Goal: Task Accomplishment & Management: Complete application form

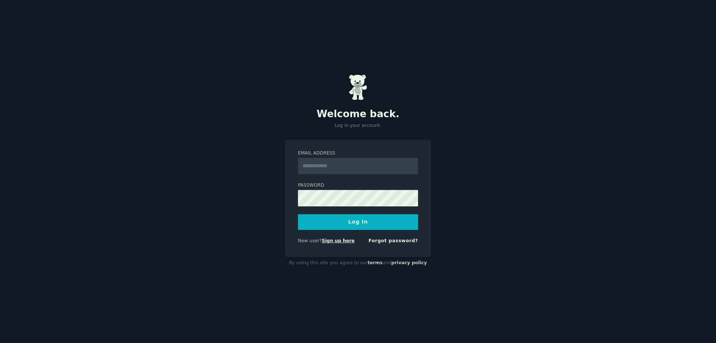
click at [343, 241] on link "Sign up here" at bounding box center [338, 240] width 33 height 5
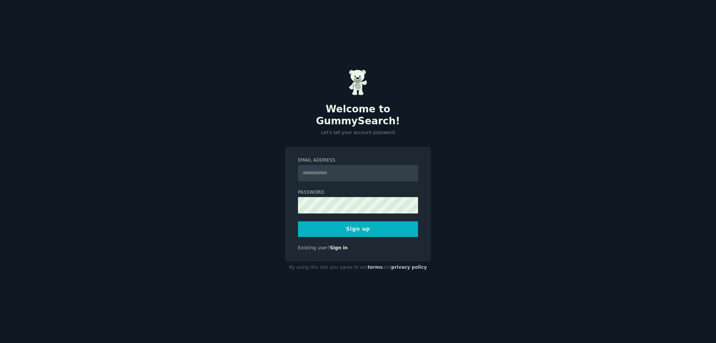
type input "**********"
click at [344, 225] on button "Sign up" at bounding box center [358, 229] width 120 height 16
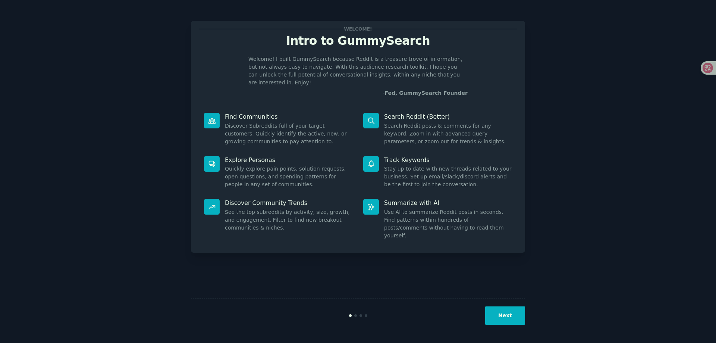
click at [506, 315] on button "Next" at bounding box center [505, 315] width 40 height 18
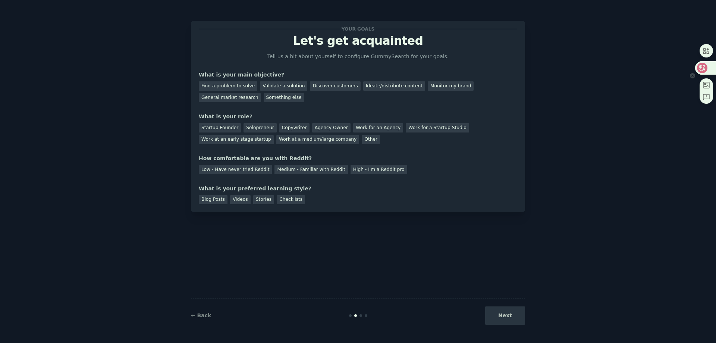
click at [701, 66] on icon at bounding box center [702, 68] width 6 height 6
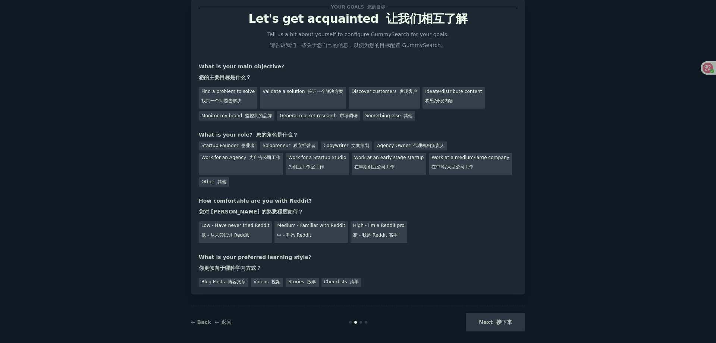
scroll to position [29, 0]
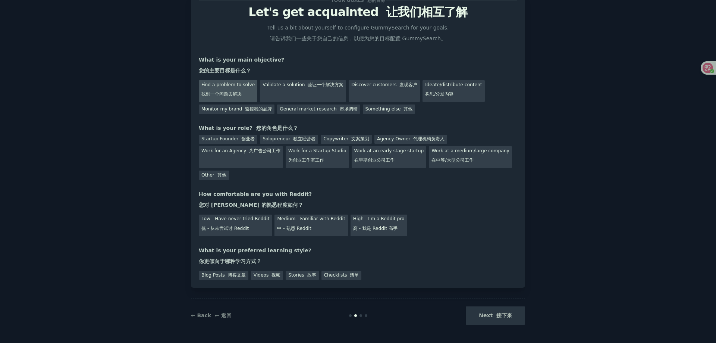
click at [240, 91] on font "找到一个问题去解决" at bounding box center [221, 94] width 40 height 7
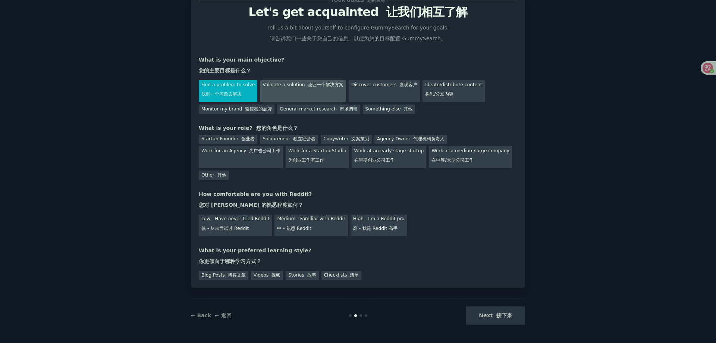
click at [299, 91] on div "Validate a solution 验证一个解决方案" at bounding box center [303, 91] width 86 height 22
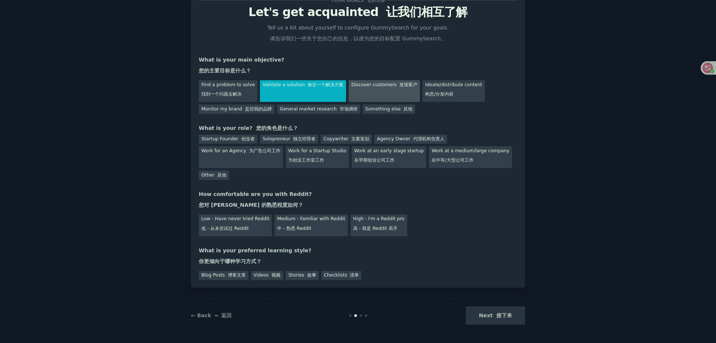
drag, startPoint x: 386, startPoint y: 93, endPoint x: 390, endPoint y: 93, distance: 3.7
click at [390, 93] on div "Discover customers 发现客户" at bounding box center [384, 91] width 71 height 22
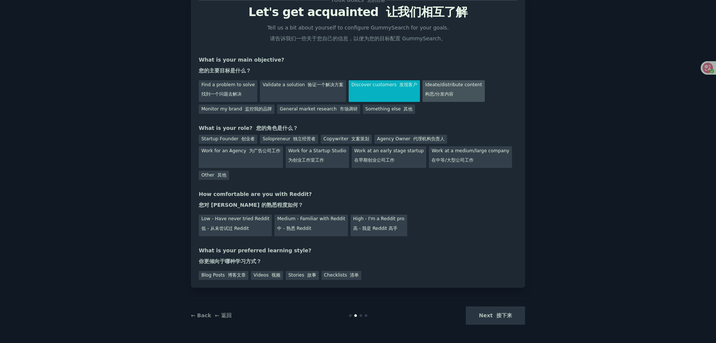
click at [442, 94] on font "构思/分发内容" at bounding box center [439, 93] width 28 height 5
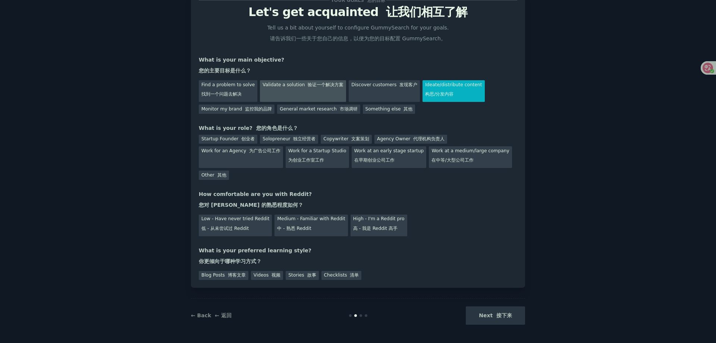
click at [298, 96] on div "Validate a solution 验证一个解决方案" at bounding box center [303, 91] width 86 height 22
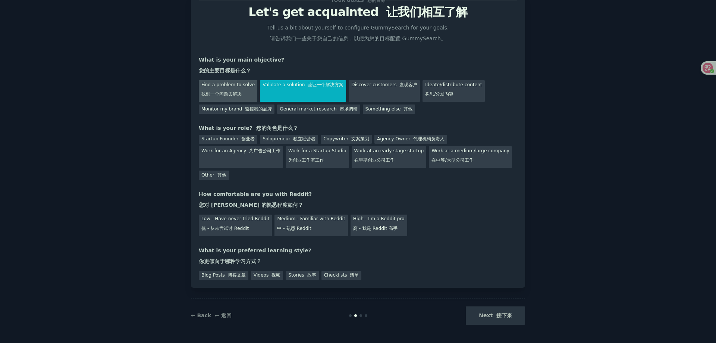
click at [238, 96] on font "找到一个问题去解决" at bounding box center [221, 93] width 40 height 5
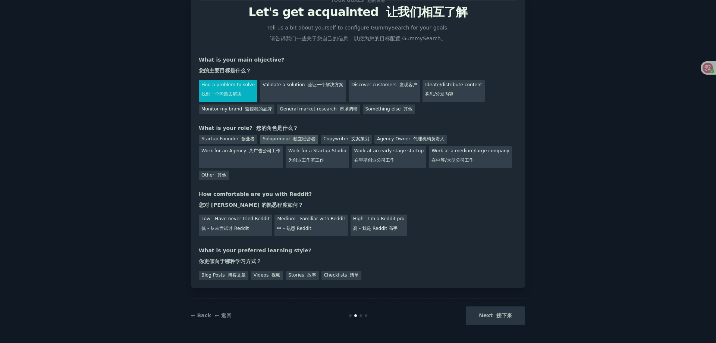
click at [281, 139] on div "Solopreneur 独立经营者" at bounding box center [289, 139] width 58 height 9
click at [241, 138] on font "创业者" at bounding box center [247, 138] width 13 height 5
click at [310, 230] on div "Medium - Familiar with Reddit 中 - 熟悉 Reddit" at bounding box center [310, 225] width 73 height 22
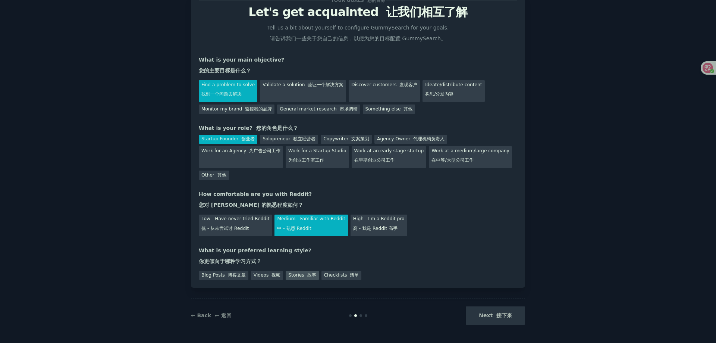
click at [304, 275] on font at bounding box center [305, 274] width 3 height 5
click at [337, 277] on div "Checklists 清单" at bounding box center [341, 275] width 40 height 9
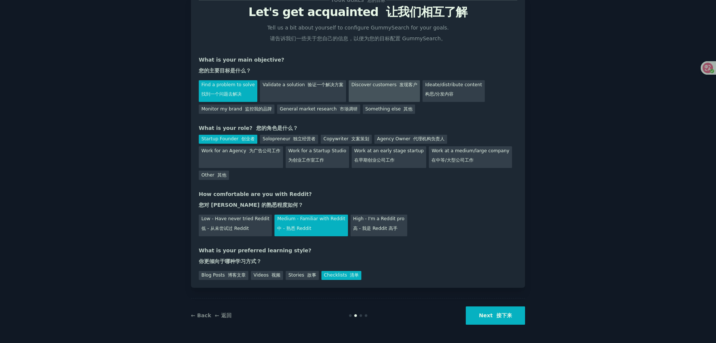
click at [360, 94] on div "Discover customers 发现客户" at bounding box center [384, 91] width 71 height 22
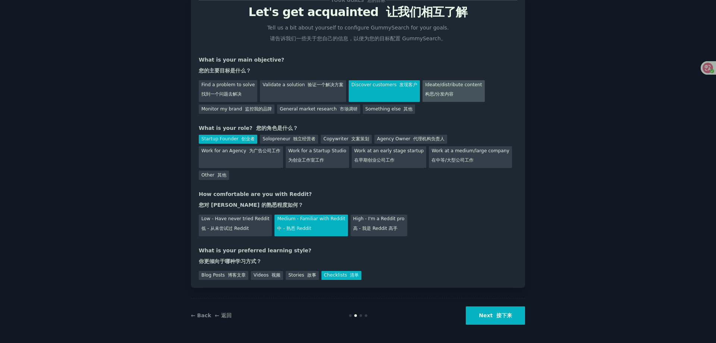
click at [431, 98] on div "Ideate/distribute content 构思/分发内容" at bounding box center [453, 91] width 62 height 22
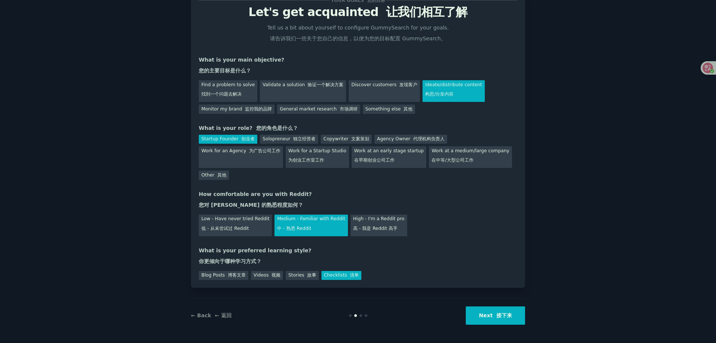
click at [483, 314] on button "Next 接下来" at bounding box center [495, 315] width 59 height 18
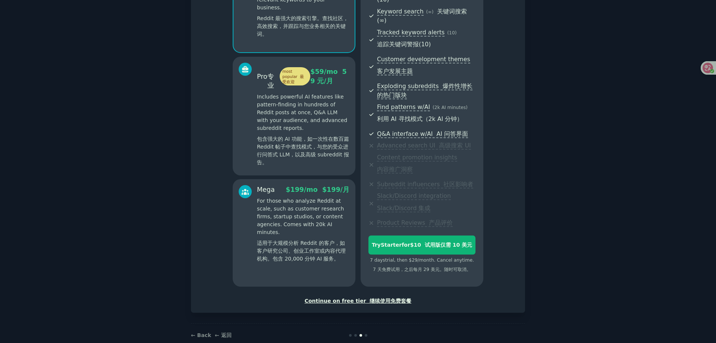
scroll to position [155, 0]
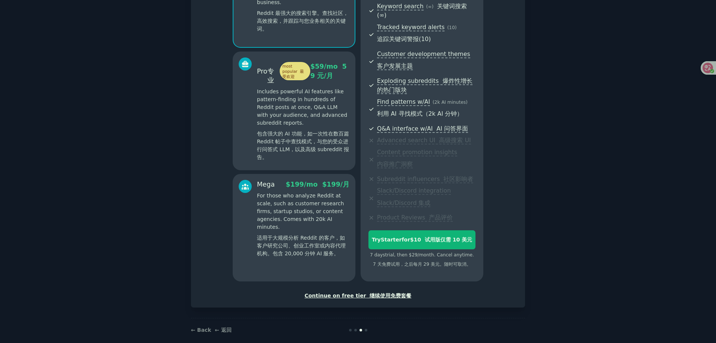
click at [366, 292] on font at bounding box center [368, 295] width 4 height 6
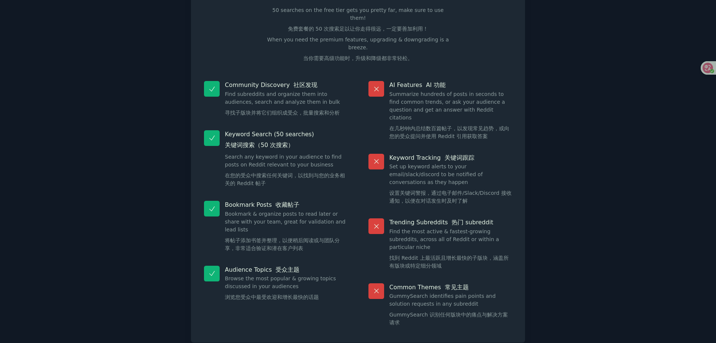
scroll to position [104, 0]
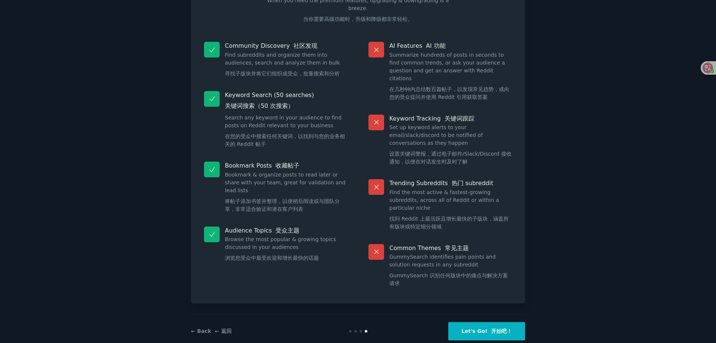
click at [501, 322] on button "Let's Go! 开始吧！" at bounding box center [486, 331] width 77 height 18
